Goal: Information Seeking & Learning: Learn about a topic

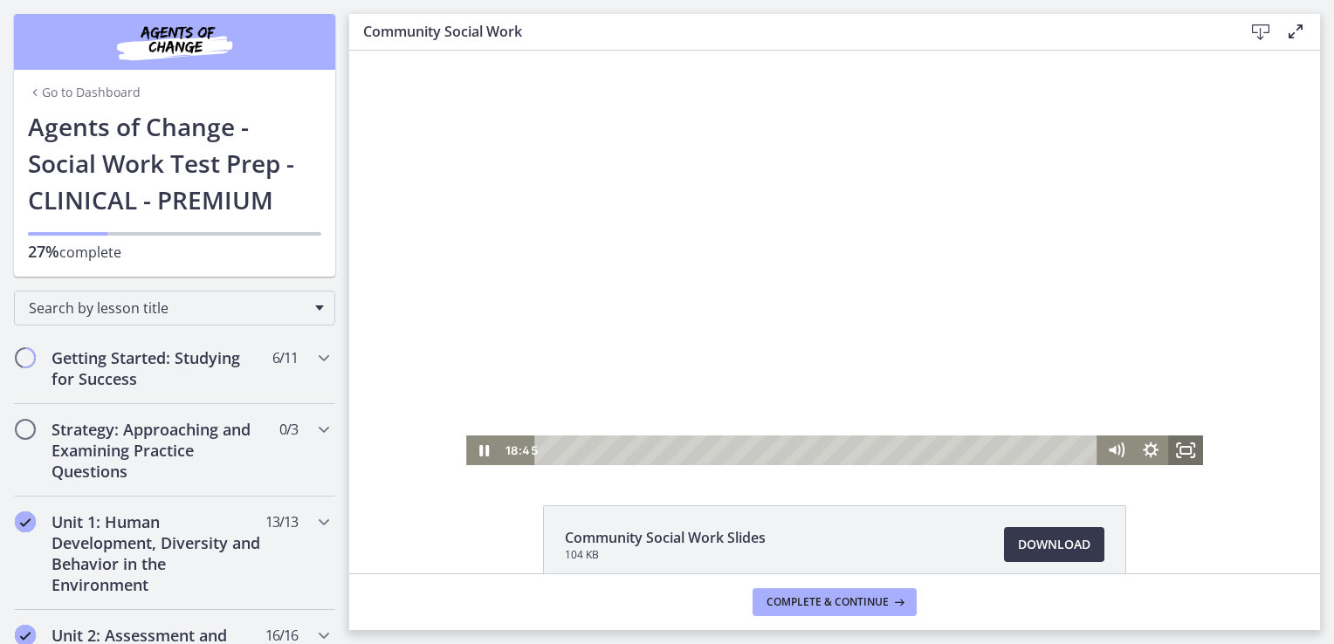
click at [1178, 444] on icon "Fullscreen" at bounding box center [1185, 451] width 35 height 30
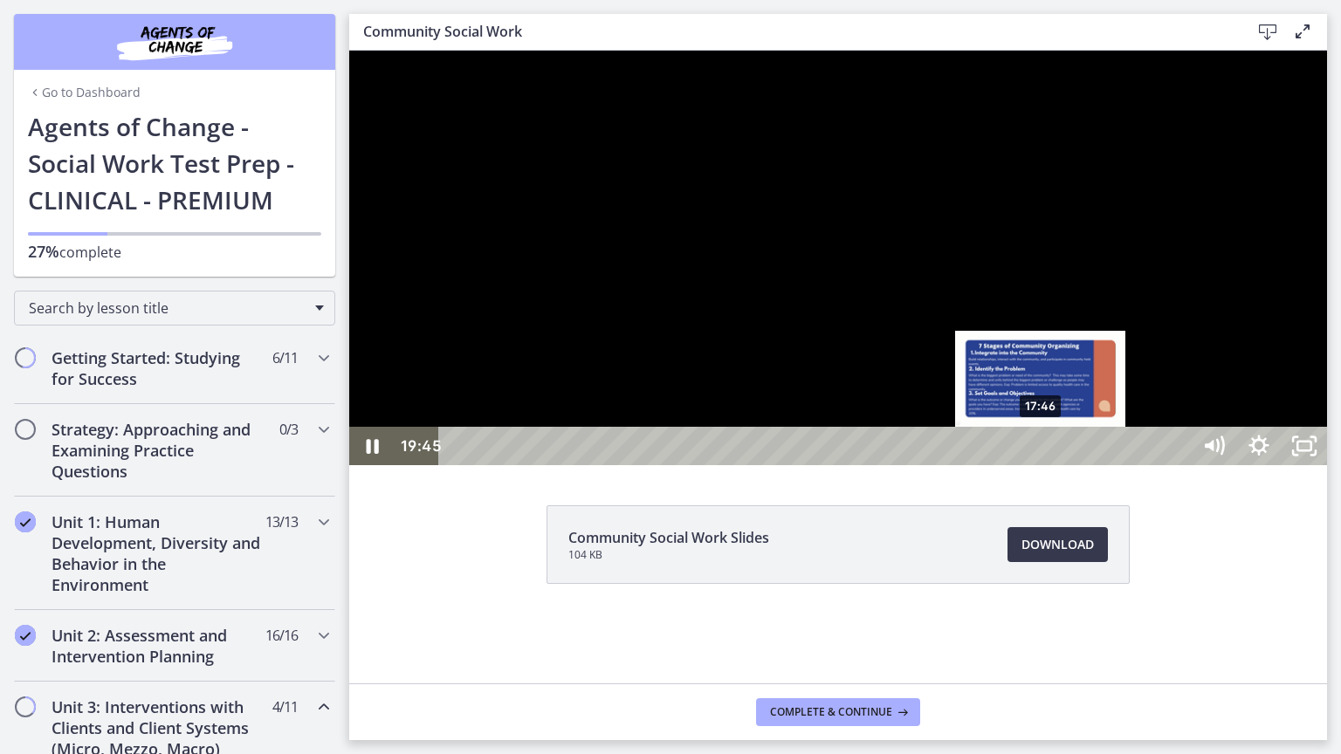
click at [1042, 465] on div "17:46" at bounding box center [817, 446] width 724 height 38
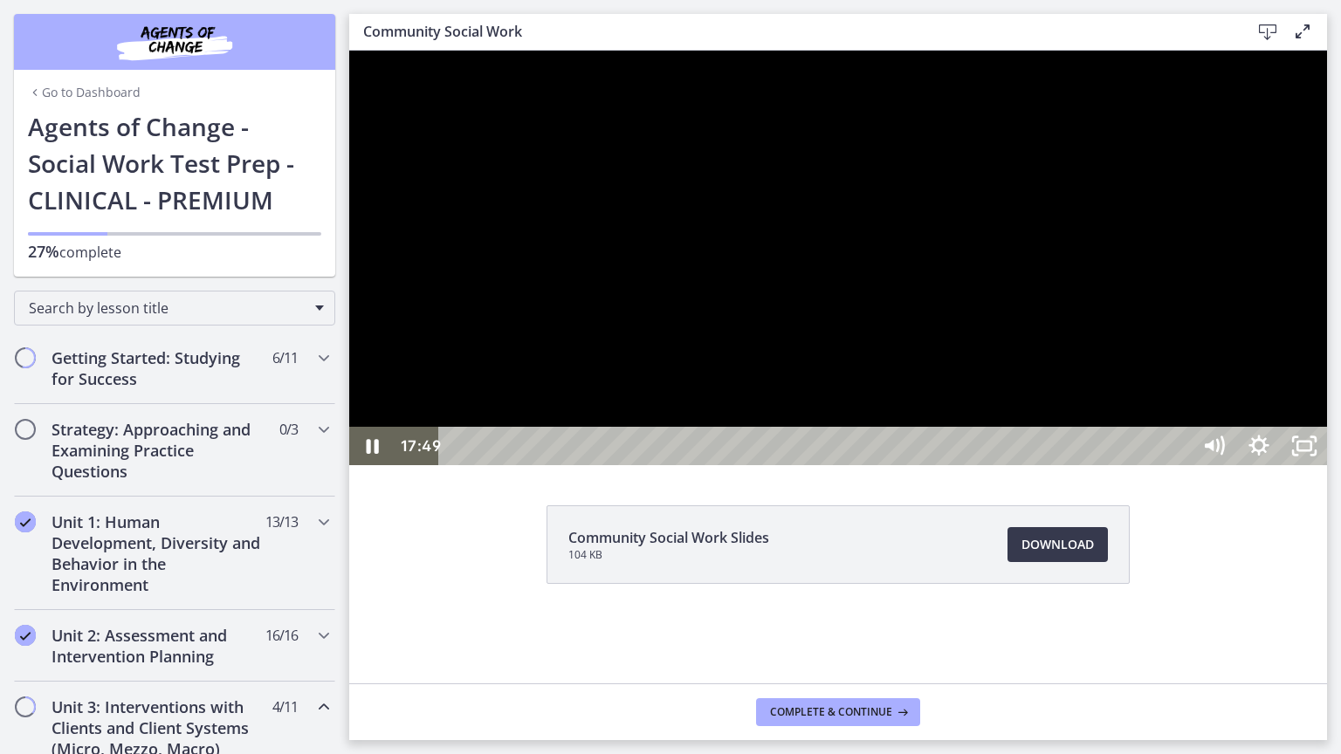
click at [930, 465] on div at bounding box center [838, 258] width 978 height 415
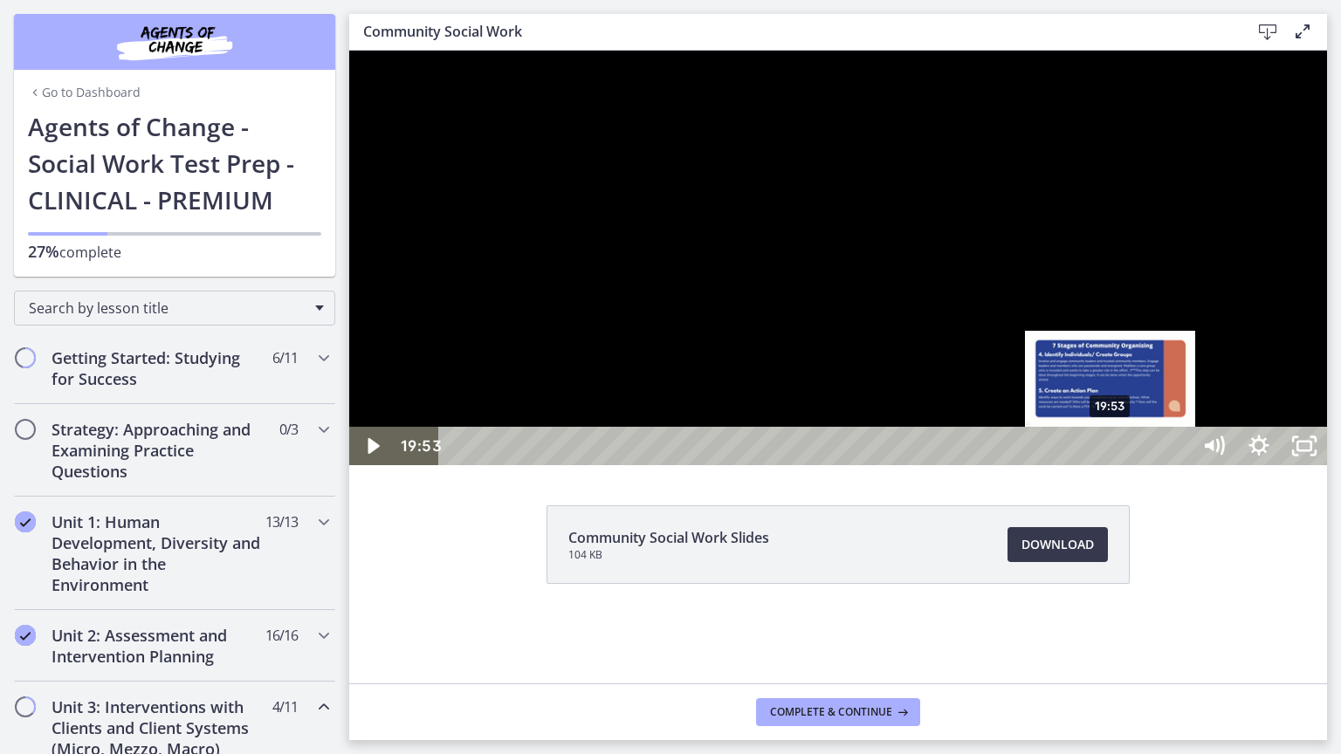
click at [1111, 465] on div "19:53" at bounding box center [817, 446] width 724 height 38
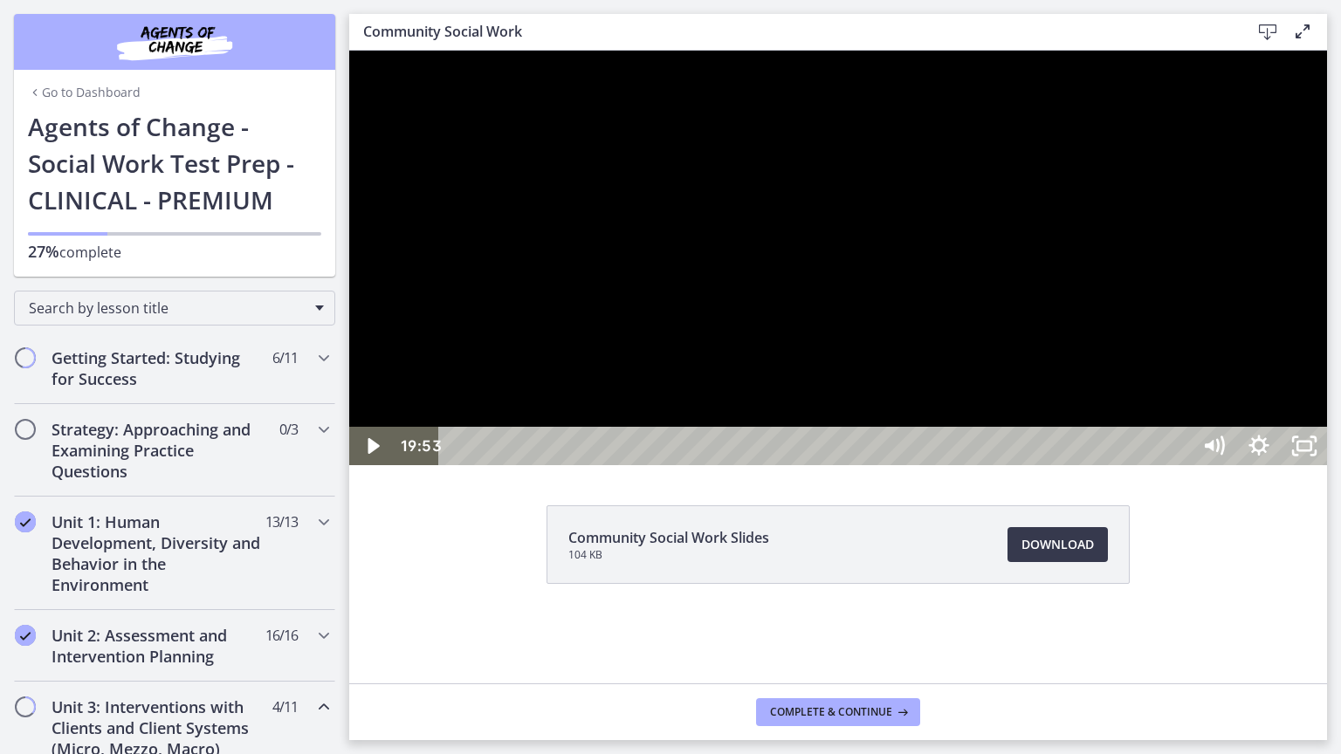
click at [1032, 465] on div at bounding box center [838, 258] width 978 height 415
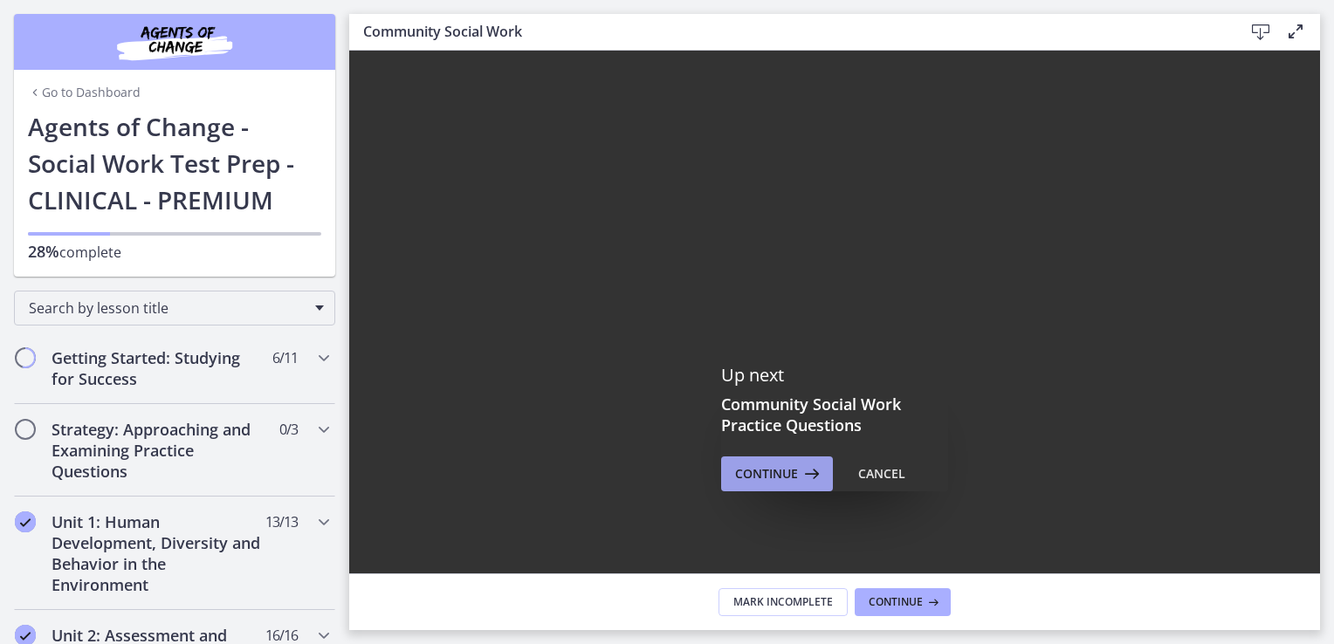
click at [806, 480] on icon at bounding box center [810, 473] width 24 height 21
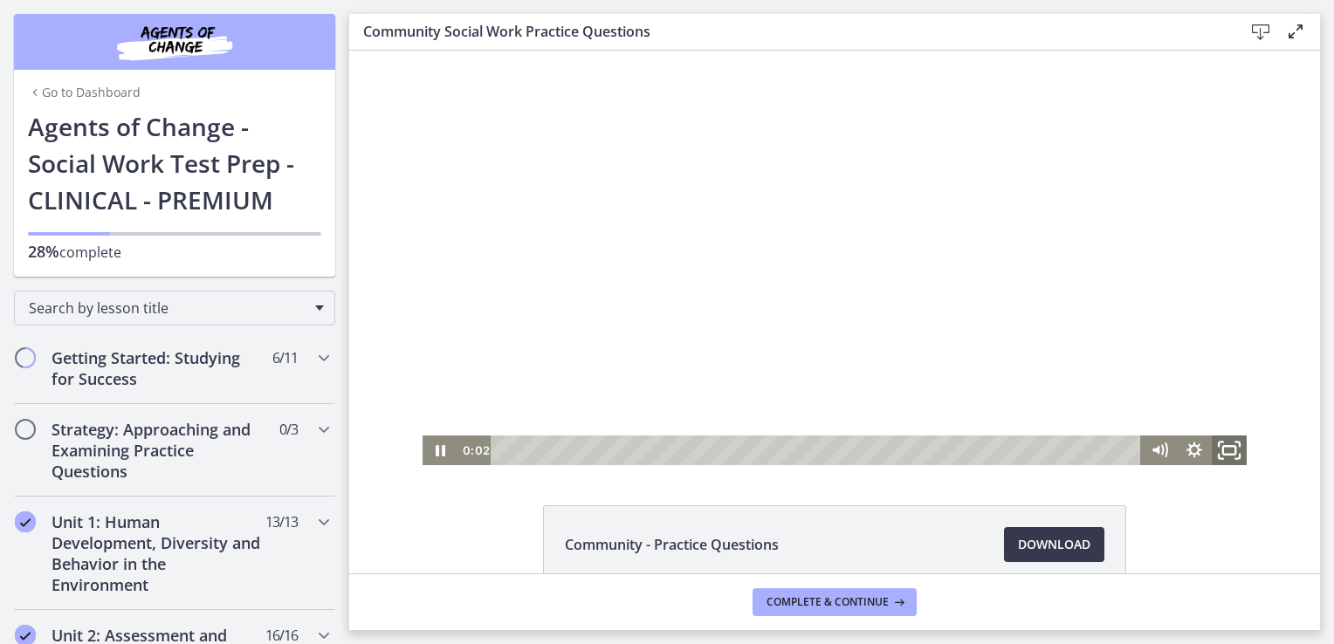
click at [1222, 460] on icon "Fullscreen" at bounding box center [1229, 451] width 42 height 36
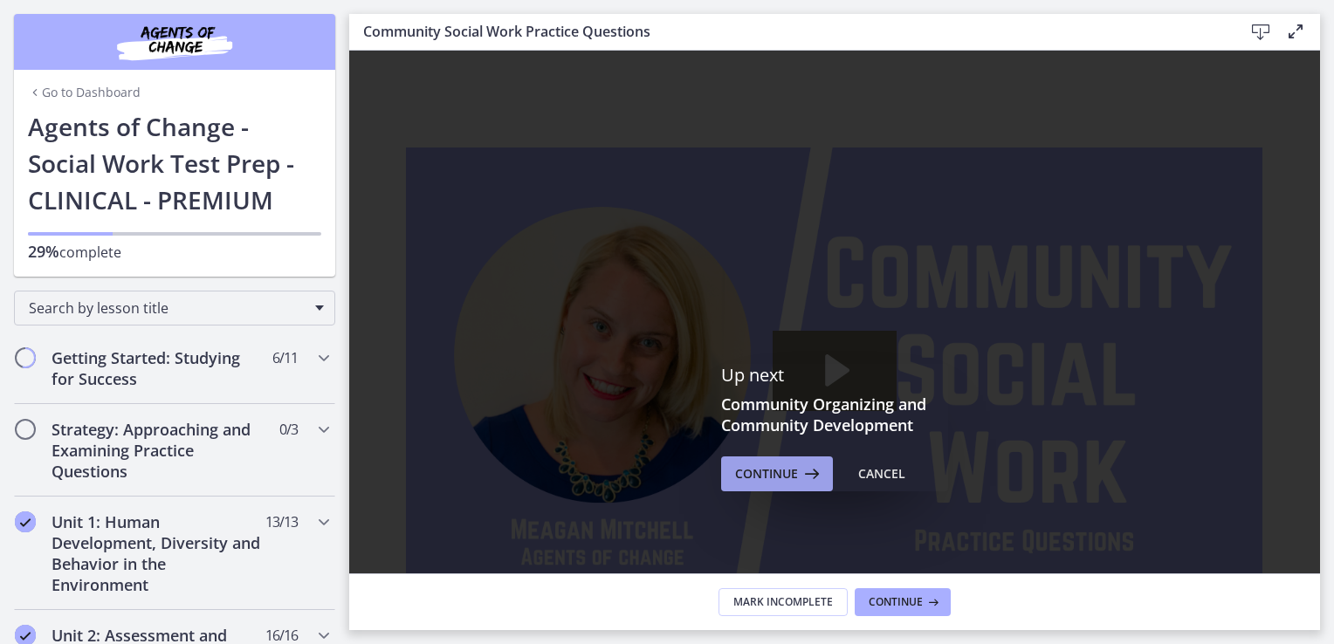
click at [765, 476] on span "Continue" at bounding box center [766, 473] width 63 height 21
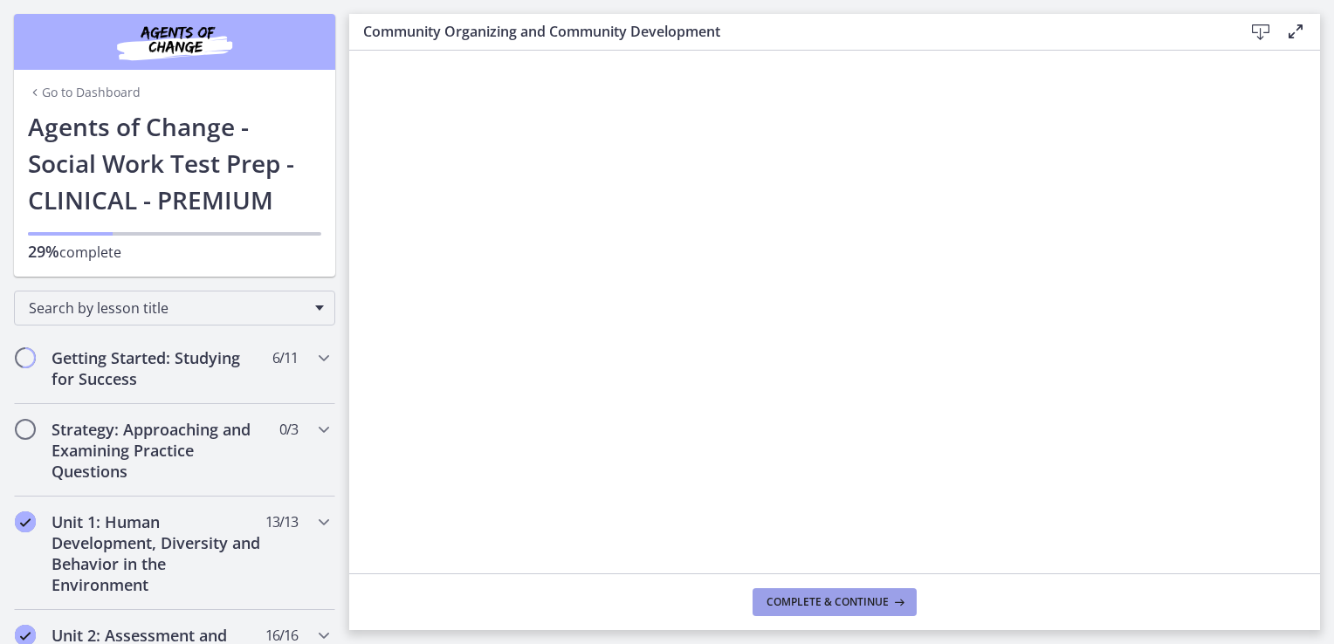
click at [828, 605] on span "Complete & continue" at bounding box center [827, 602] width 122 height 14
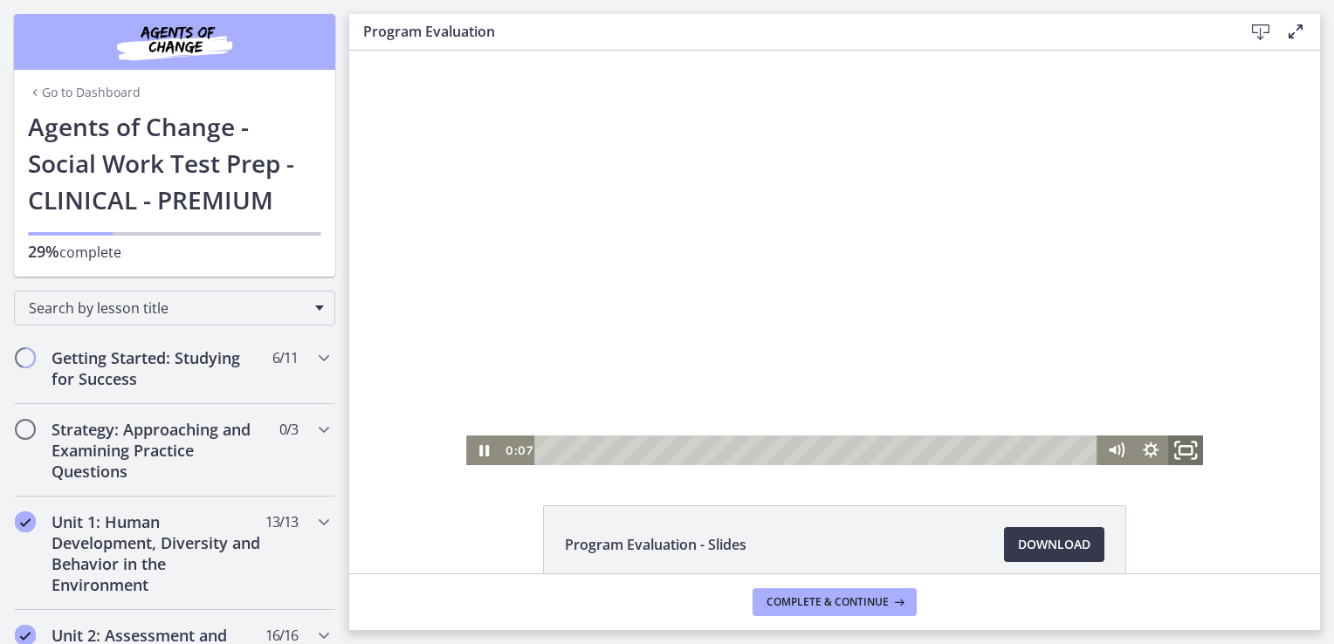
click at [1187, 453] on icon "Fullscreen" at bounding box center [1185, 451] width 42 height 36
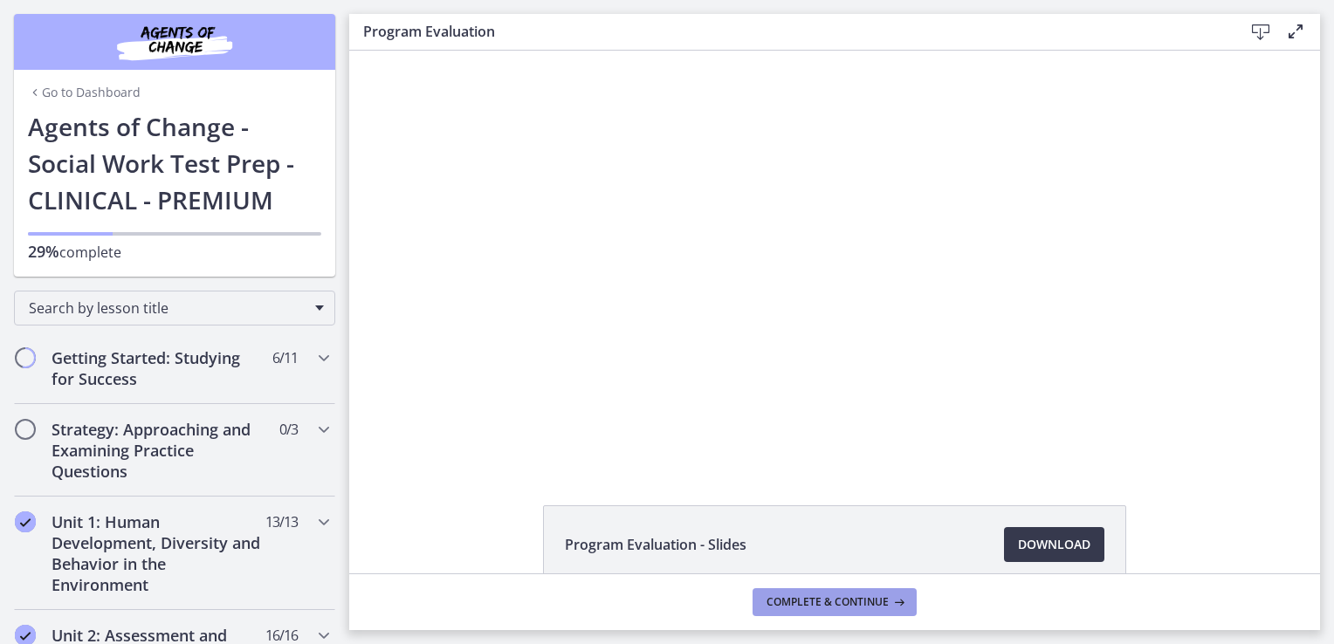
click at [904, 604] on icon at bounding box center [897, 602] width 17 height 14
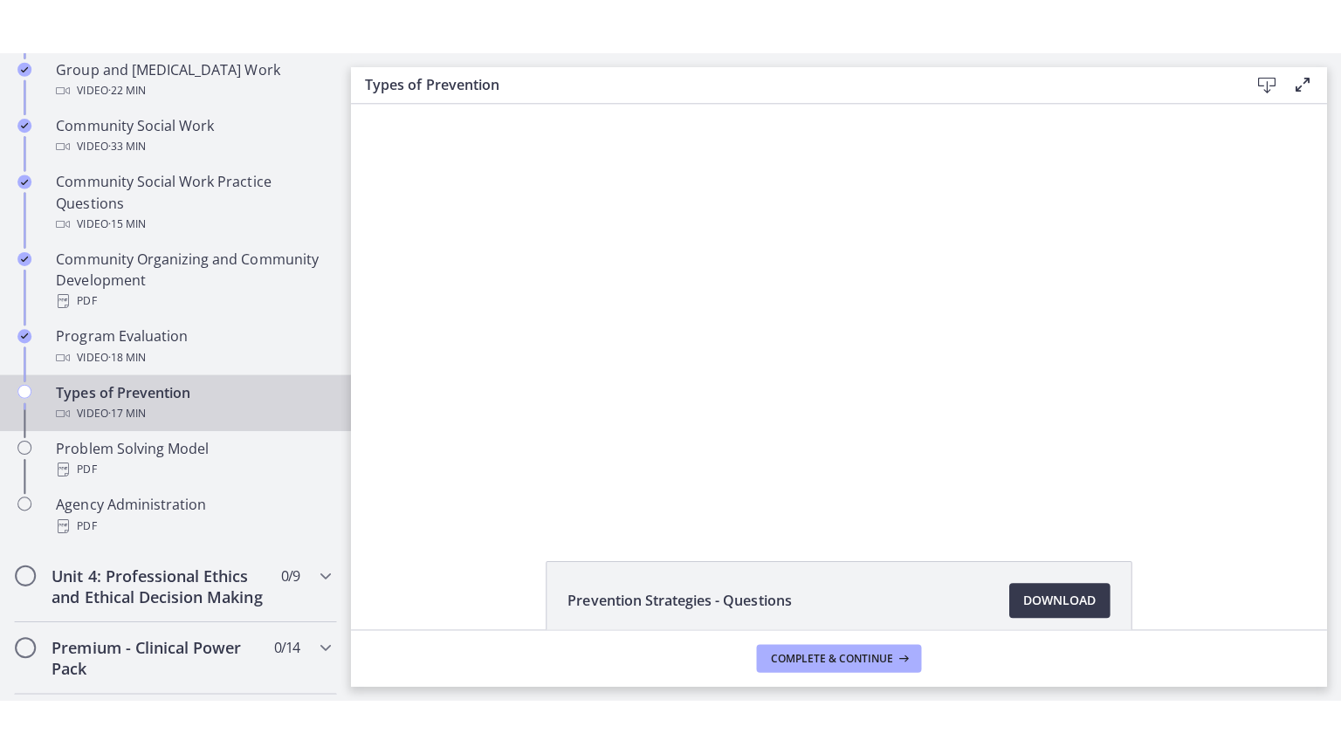
scroll to position [950, 0]
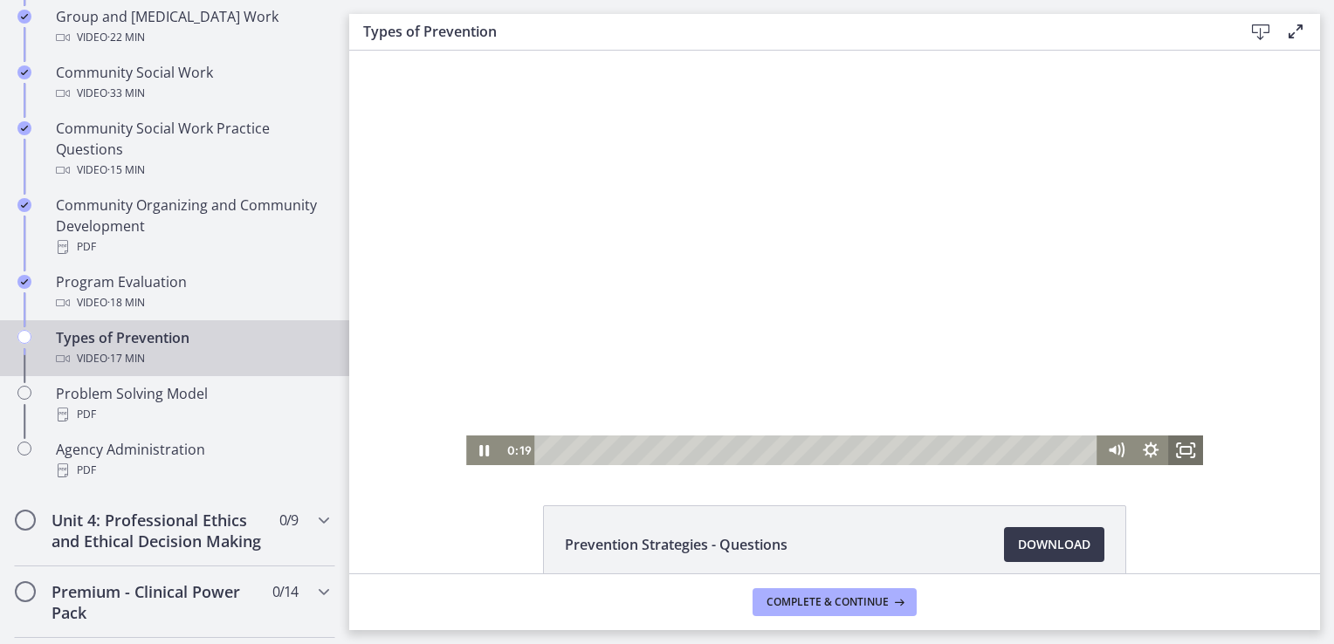
click at [1182, 442] on icon "Fullscreen" at bounding box center [1185, 451] width 35 height 30
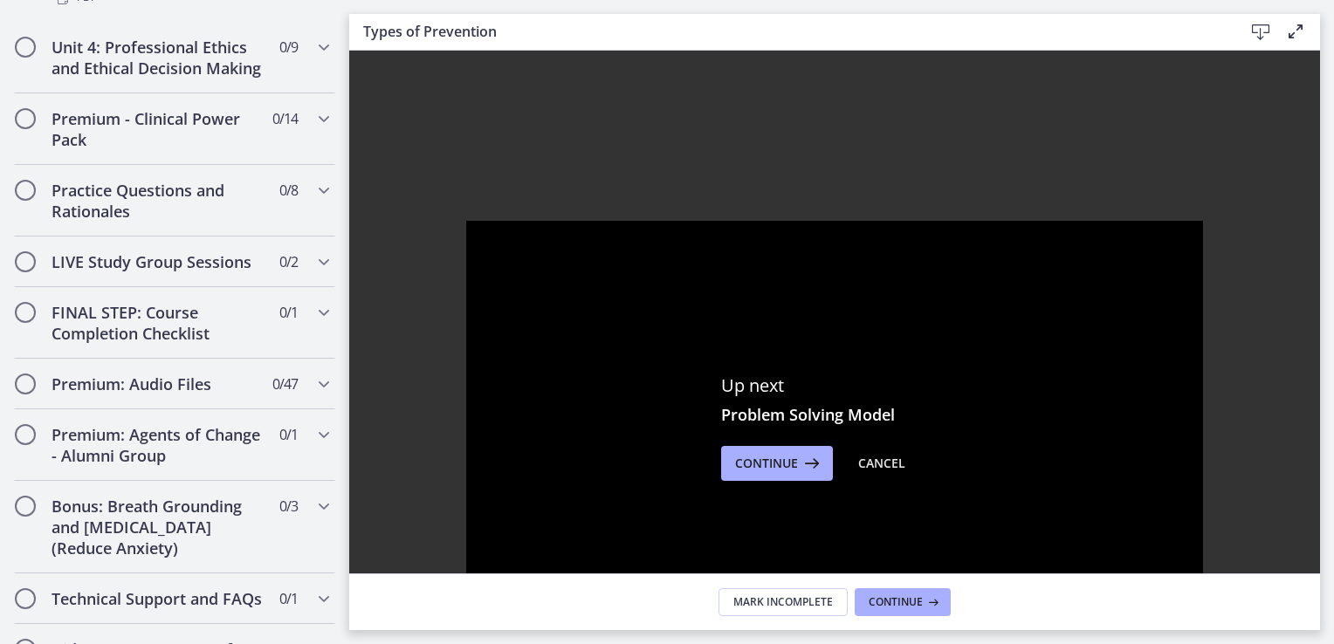
scroll to position [1424, 0]
click at [313, 393] on icon "Chapters" at bounding box center [323, 382] width 21 height 21
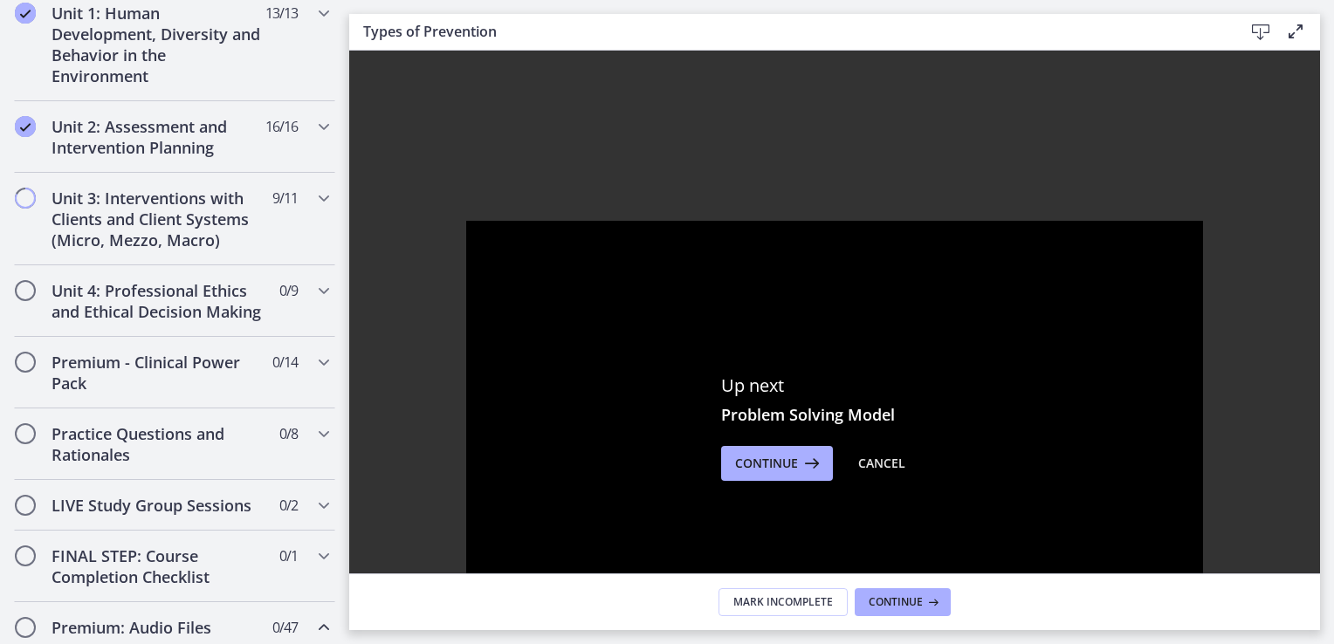
scroll to position [508, 0]
click at [313, 193] on icon "Chapters" at bounding box center [323, 199] width 21 height 21
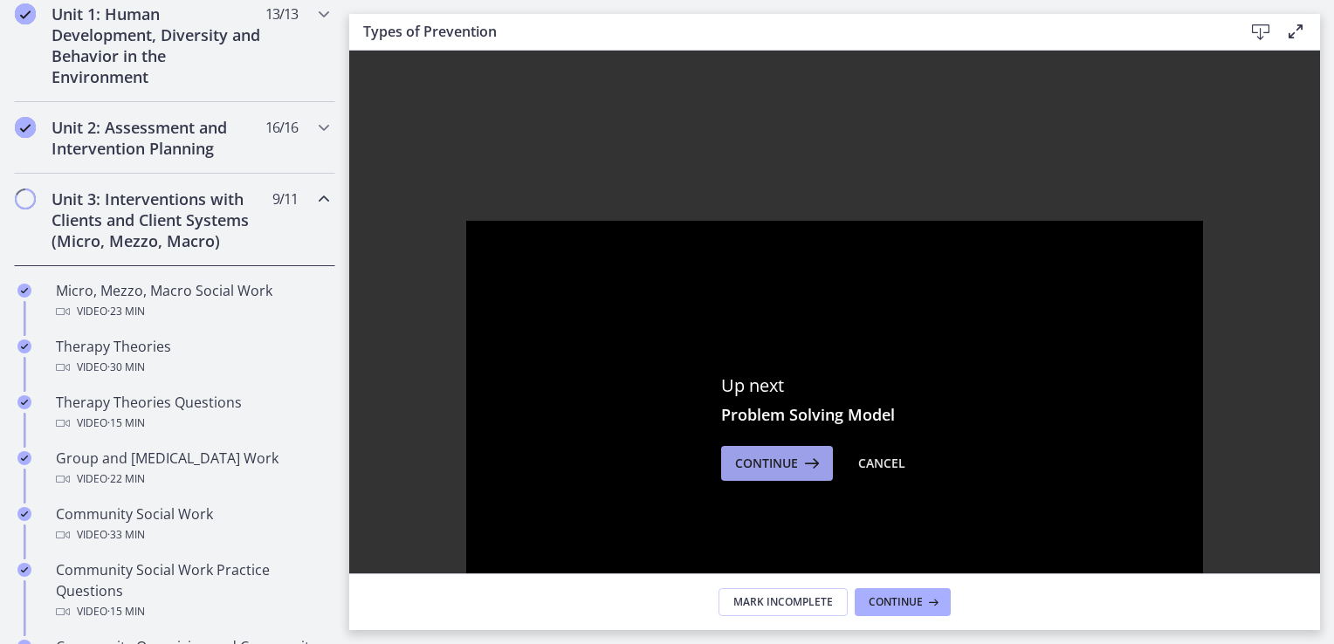
click at [751, 459] on span "Continue" at bounding box center [766, 463] width 63 height 21
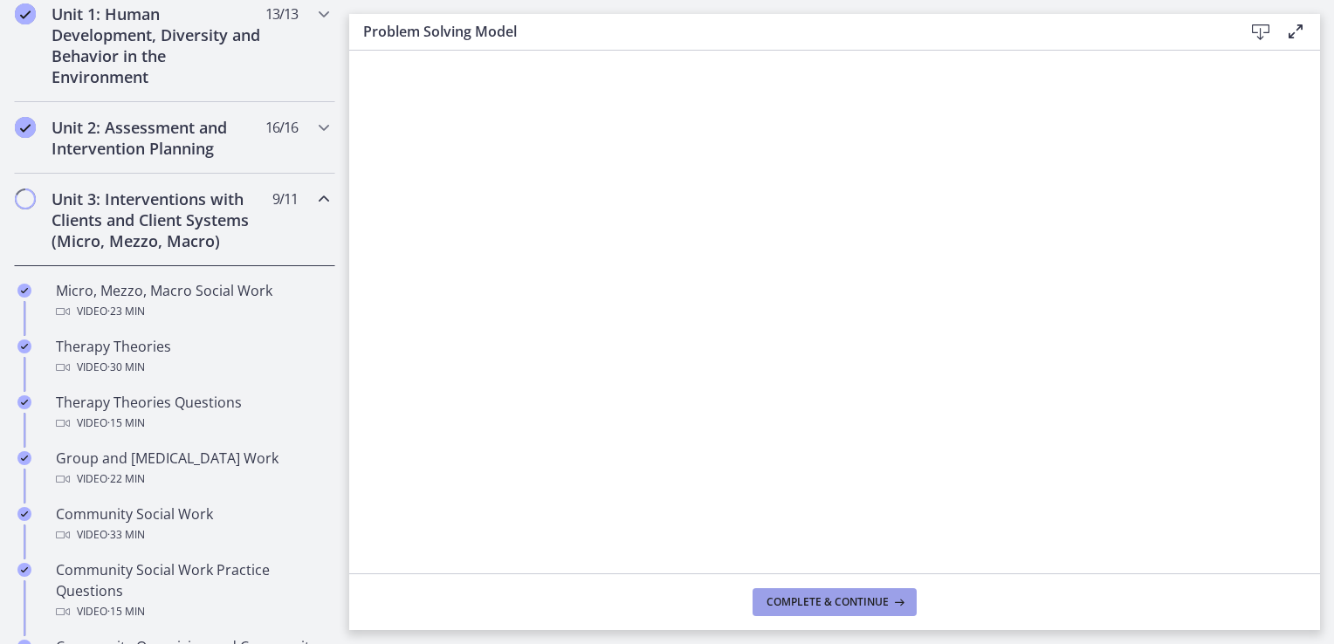
click at [779, 602] on span "Complete & continue" at bounding box center [827, 602] width 122 height 14
click at [813, 606] on span "Complete & continue" at bounding box center [827, 602] width 122 height 14
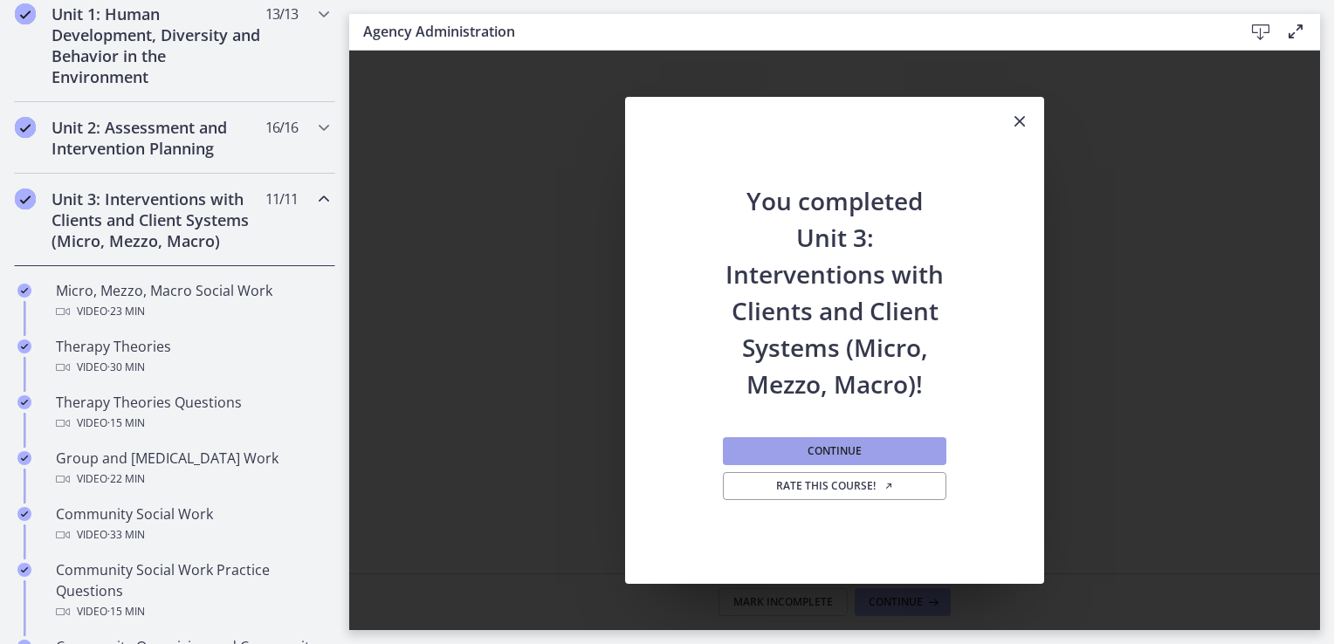
click at [805, 454] on button "Continue" at bounding box center [834, 451] width 223 height 28
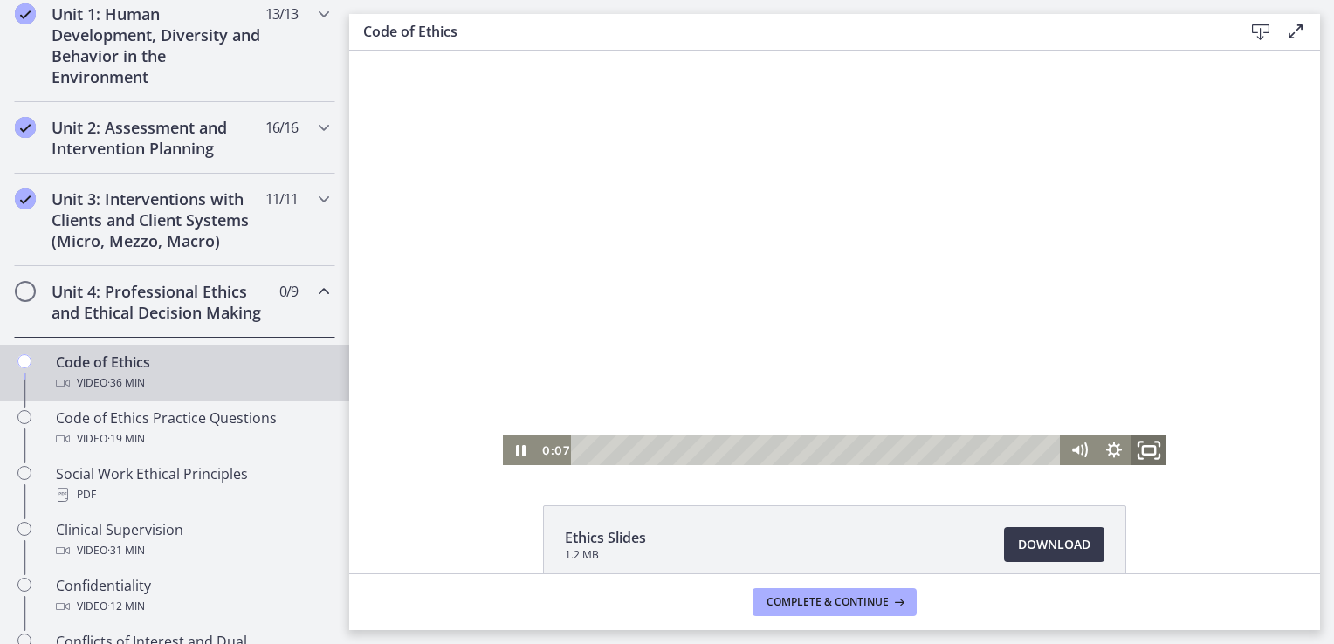
click at [1138, 442] on icon "Fullscreen" at bounding box center [1140, 444] width 4 height 4
drag, startPoint x: 848, startPoint y: 379, endPoint x: 638, endPoint y: 357, distance: 211.5
click at [638, 357] on div at bounding box center [834, 258] width 663 height 415
drag, startPoint x: 638, startPoint y: 357, endPoint x: 718, endPoint y: 354, distance: 80.3
click at [718, 354] on div at bounding box center [834, 258] width 663 height 415
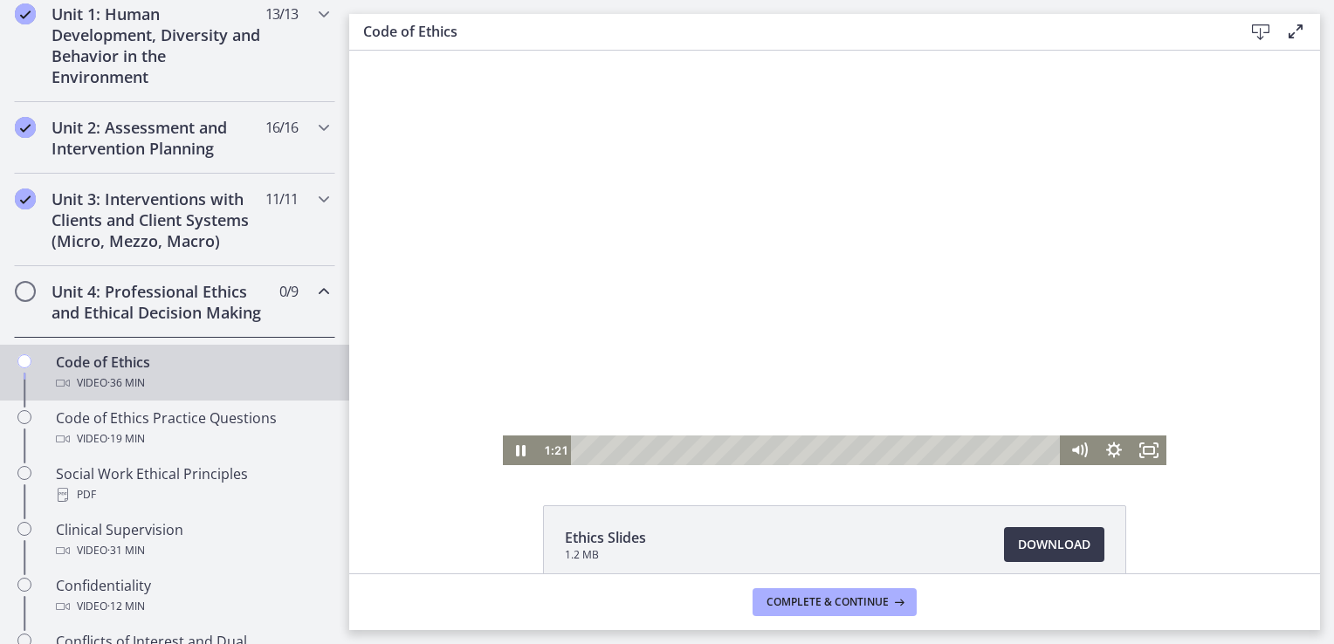
drag, startPoint x: 718, startPoint y: 354, endPoint x: 775, endPoint y: 382, distance: 63.2
click at [775, 382] on div at bounding box center [834, 258] width 663 height 415
click at [772, 381] on div at bounding box center [834, 258] width 663 height 415
click at [1143, 444] on icon "Fullscreen" at bounding box center [1149, 451] width 42 height 36
click at [1149, 456] on icon "Fullscreen" at bounding box center [1148, 451] width 35 height 30
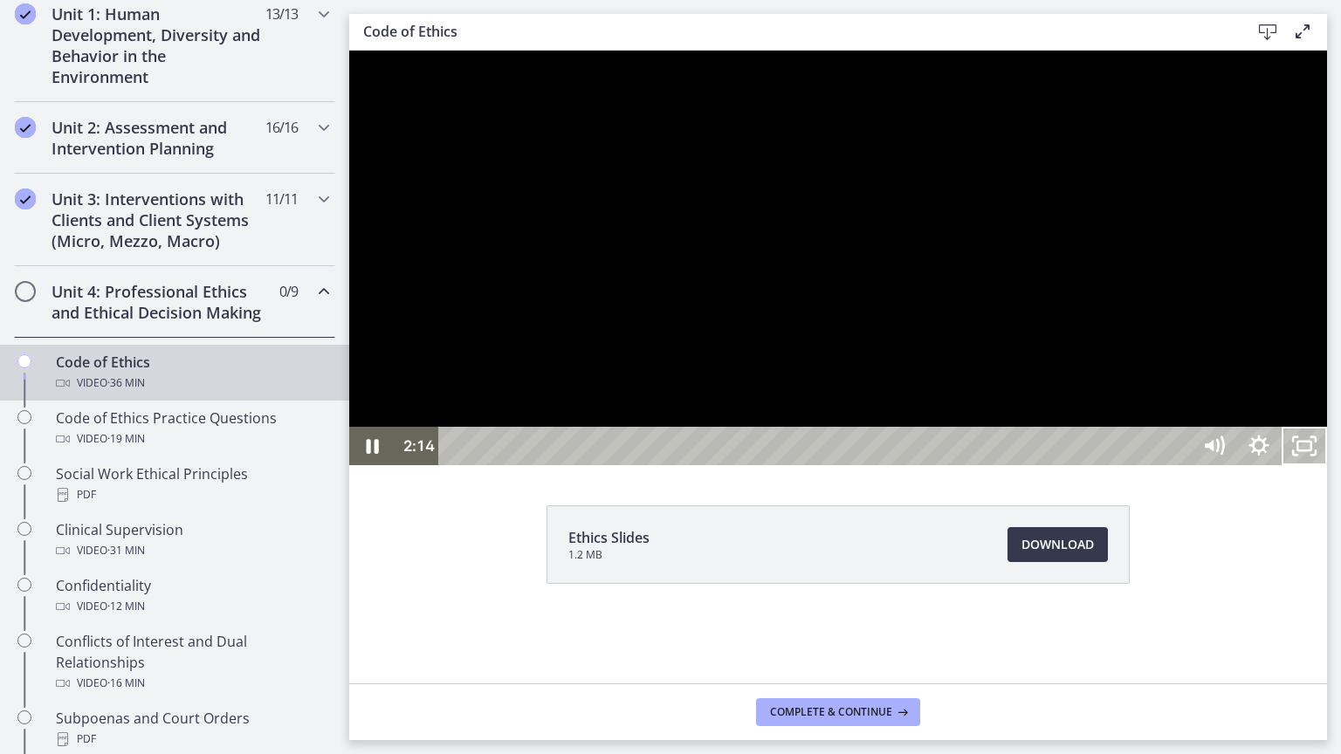
click at [1281, 427] on button "Unfullscreen" at bounding box center [1303, 446] width 45 height 38
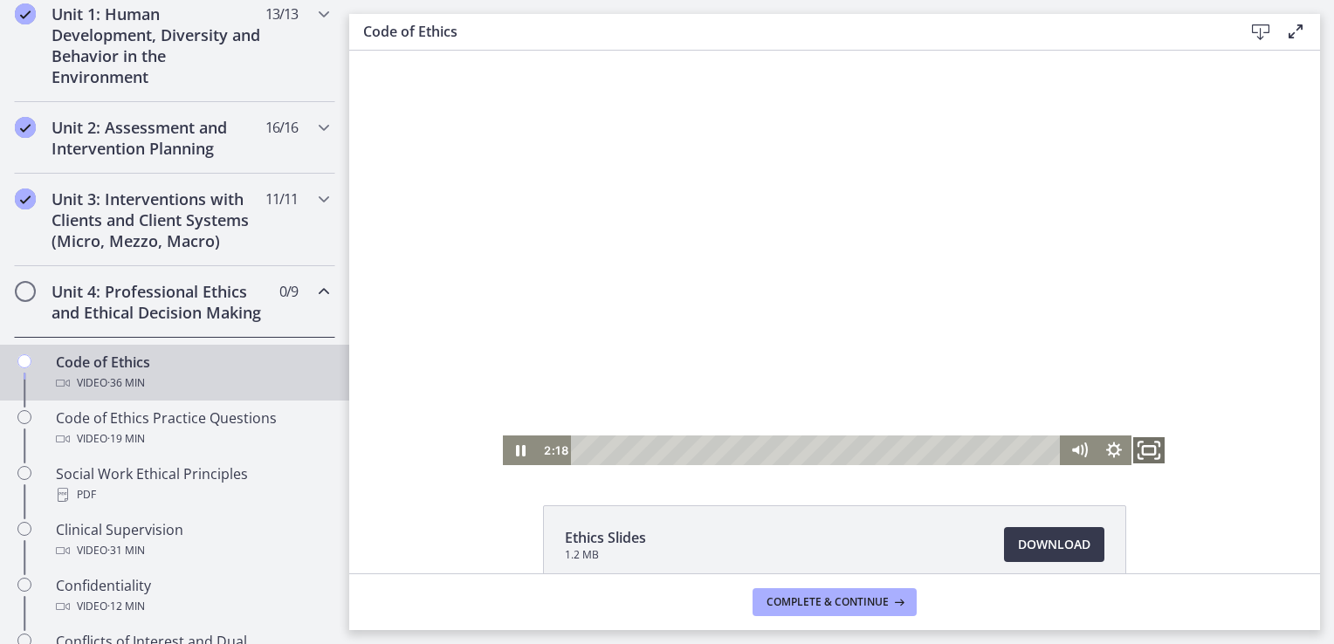
click at [1138, 448] on icon "Fullscreen" at bounding box center [1149, 451] width 42 height 36
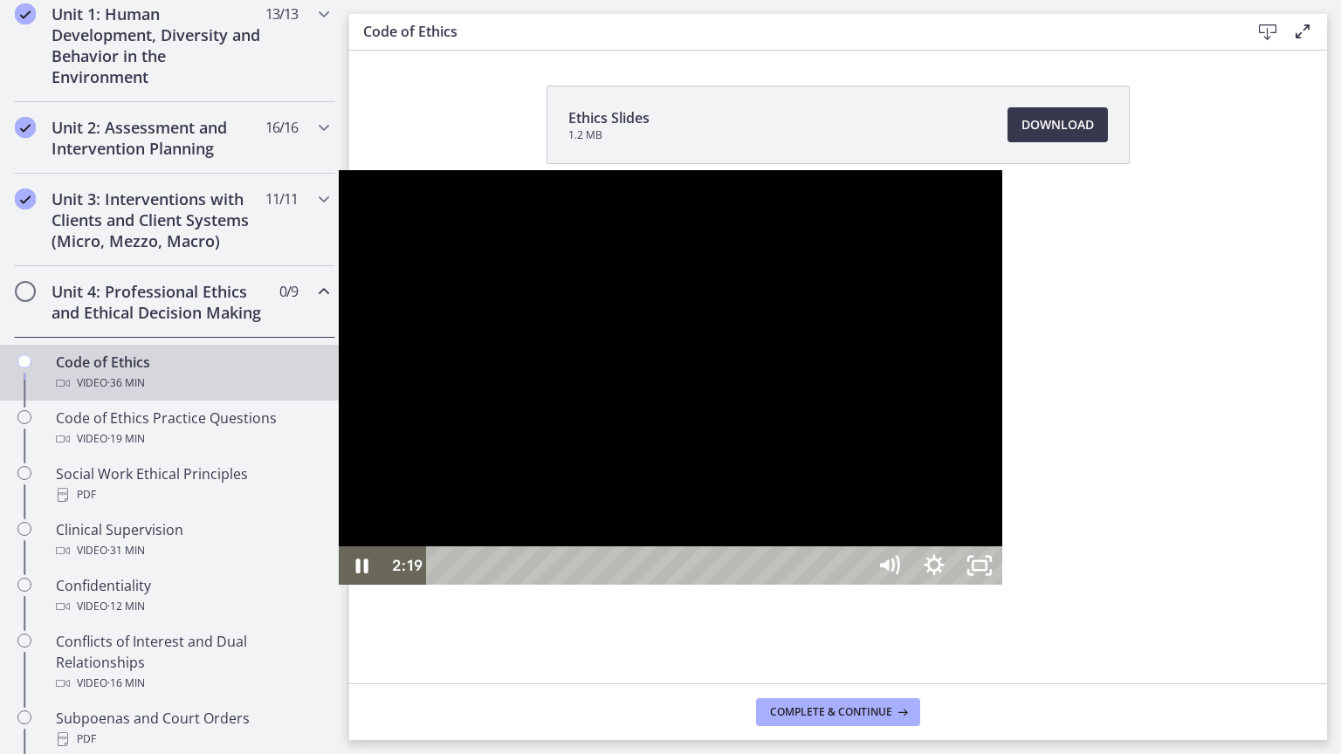
click at [718, 333] on div at bounding box center [670, 377] width 663 height 415
